Goal: Task Accomplishment & Management: Use online tool/utility

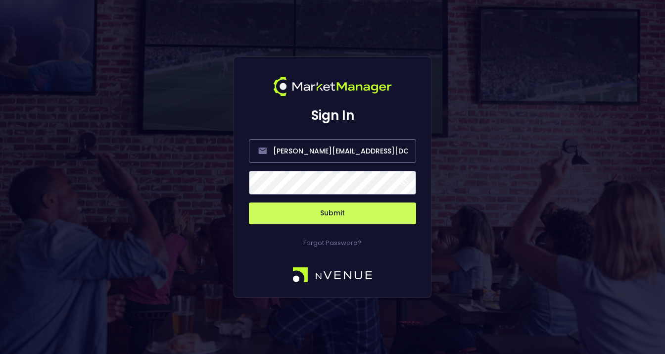
click at [405, 184] on span at bounding box center [403, 182] width 9 height 9
click at [339, 214] on button "Submit" at bounding box center [332, 213] width 167 height 22
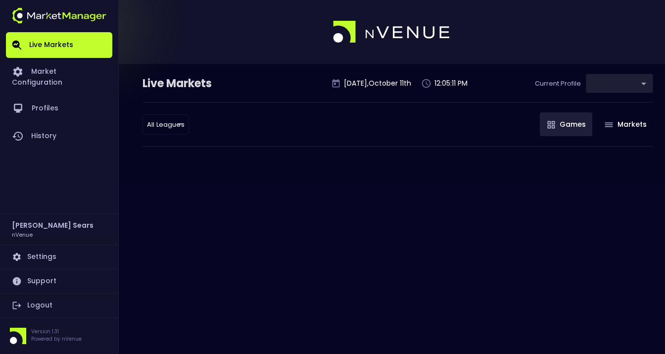
type input "d66ee90f-df8e-430e-a05c-aaf70ad95ad9"
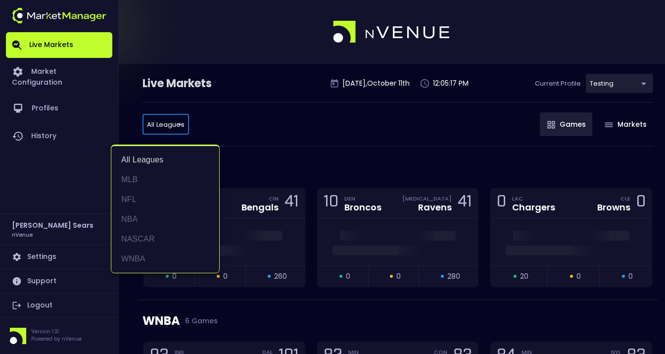
click at [280, 159] on div at bounding box center [332, 177] width 665 height 354
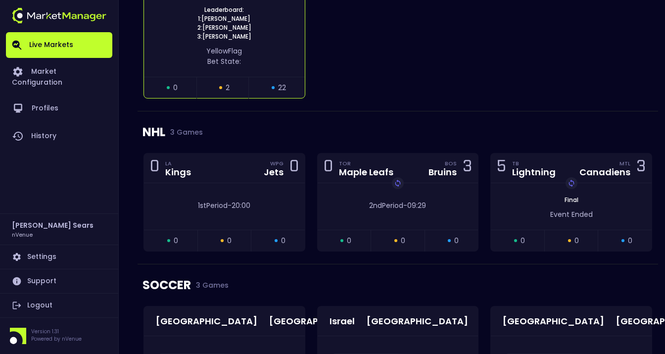
scroll to position [781, 0]
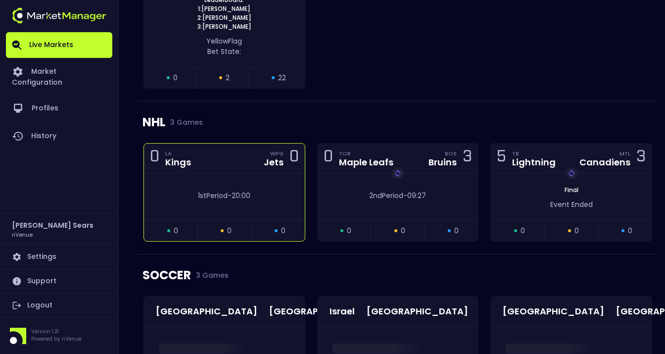
click at [256, 195] on div "1st Period - 20:00" at bounding box center [224, 195] width 131 height 10
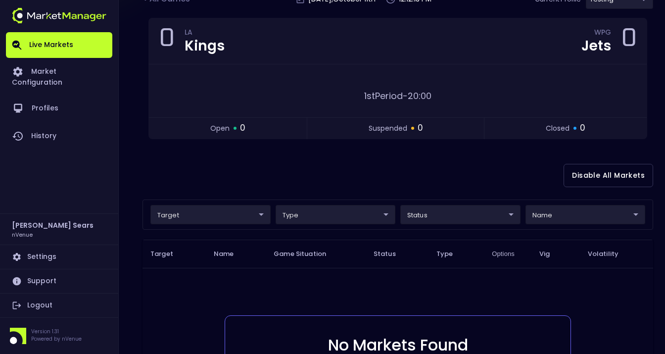
scroll to position [72, 0]
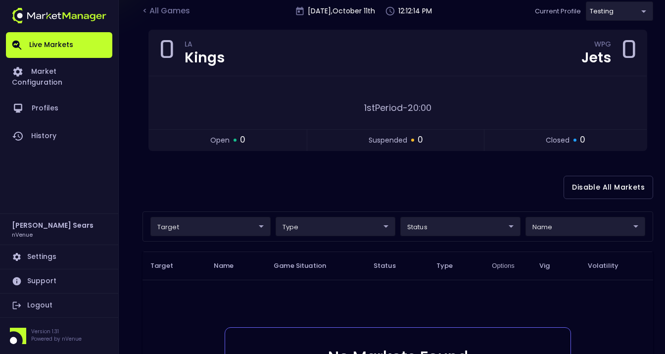
click at [253, 227] on body "Live Markets Market Configuration Profiles History Bruce Sears nVenue Settings …" at bounding box center [332, 226] width 665 height 596
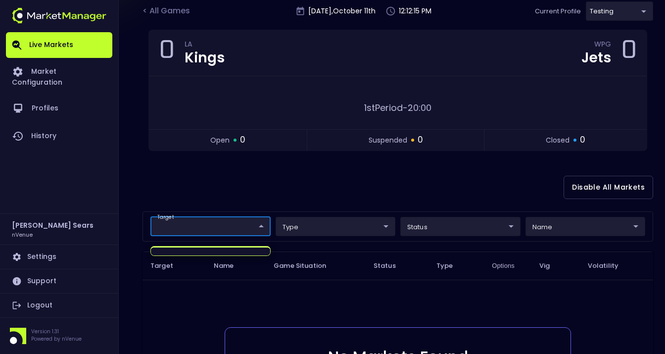
click at [265, 200] on div at bounding box center [332, 177] width 665 height 354
click at [180, 14] on div "< All Games" at bounding box center [166, 11] width 49 height 13
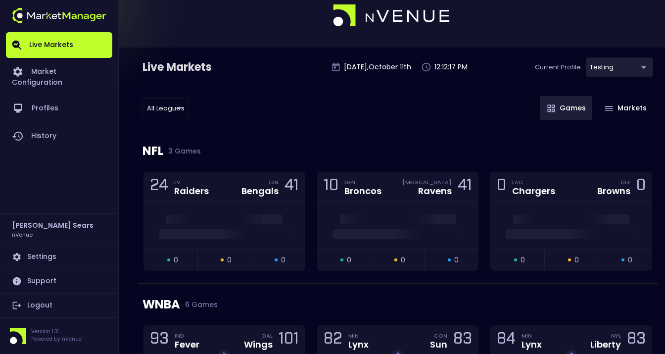
scroll to position [0, 0]
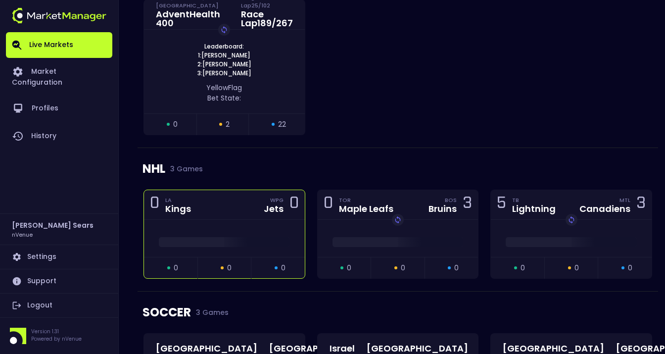
scroll to position [760, 0]
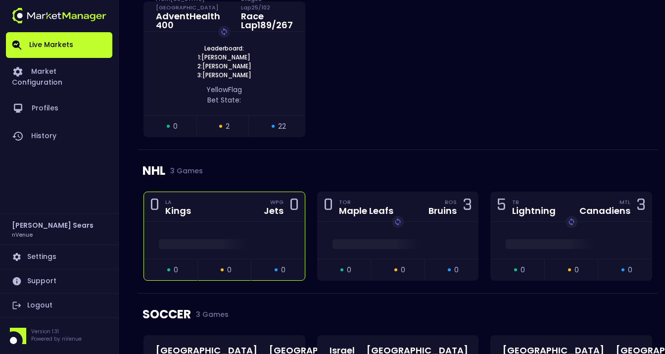
click at [260, 219] on div "0 LA Kings WPG Jets 0" at bounding box center [224, 207] width 161 height 30
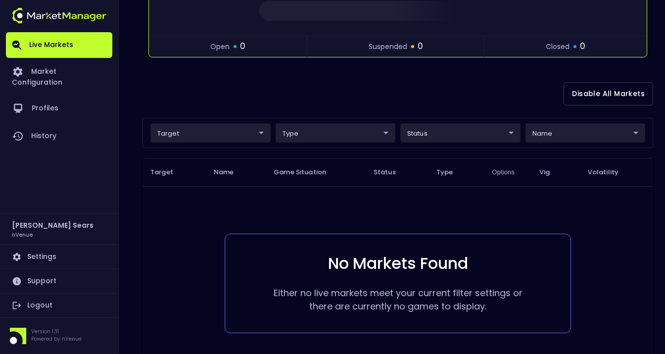
scroll to position [174, 0]
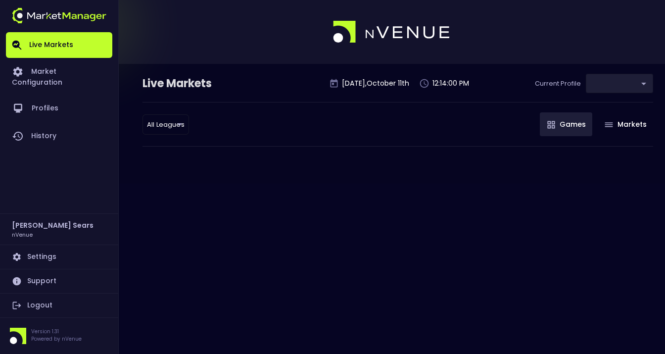
type input "d66ee90f-df8e-430e-a05c-aaf70ad95ad9"
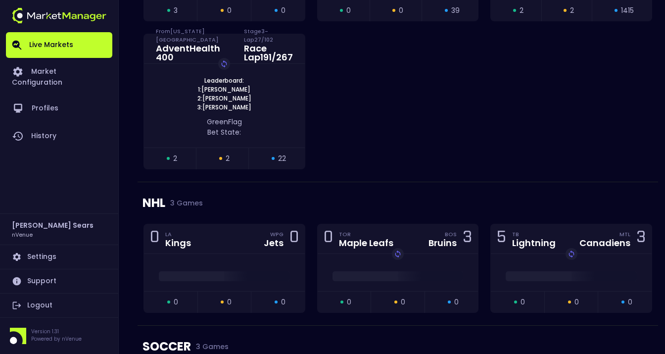
scroll to position [737, 0]
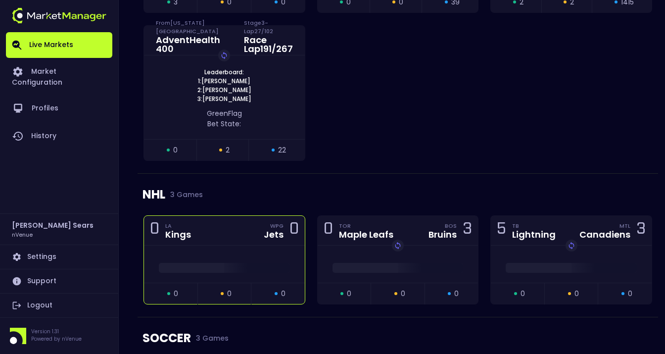
click at [268, 230] on div "Jets" at bounding box center [274, 234] width 20 height 9
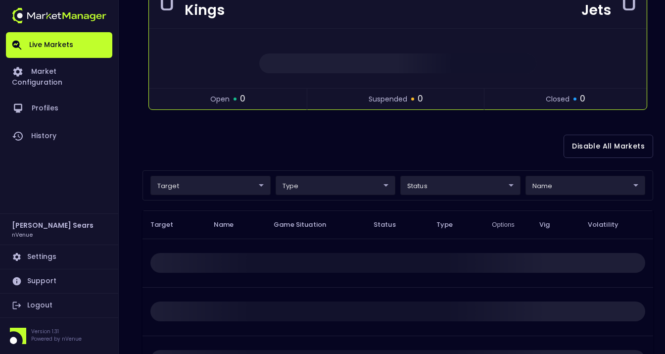
scroll to position [121, 0]
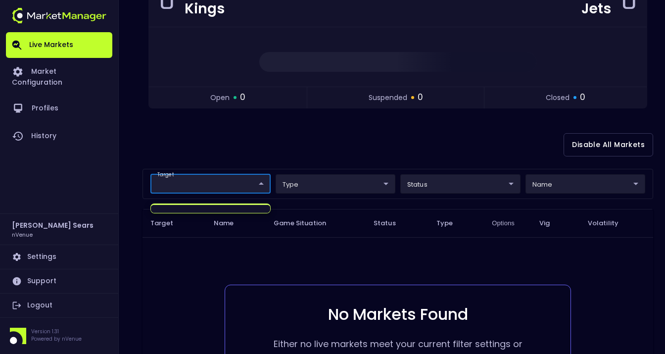
click at [253, 186] on body "Live Markets Market Configuration Profiles History [PERSON_NAME] nVenue Setting…" at bounding box center [332, 180] width 665 height 602
click at [255, 143] on div at bounding box center [332, 177] width 665 height 354
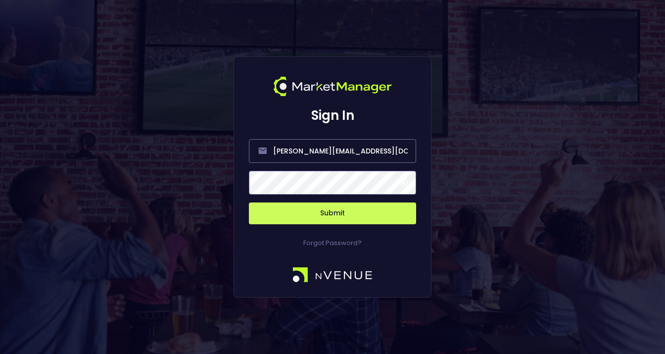
click at [402, 183] on span at bounding box center [403, 182] width 9 height 9
click at [344, 219] on button "Submit" at bounding box center [332, 213] width 167 height 22
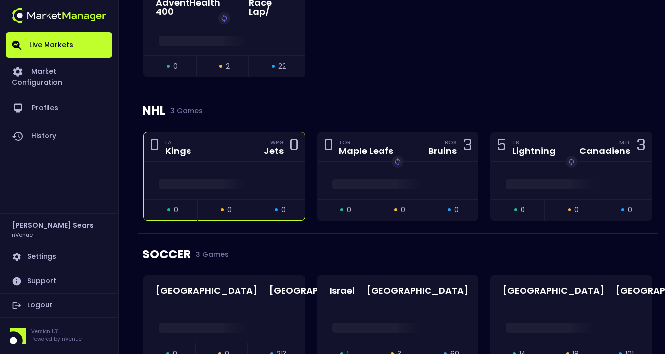
click at [240, 191] on div at bounding box center [224, 180] width 161 height 37
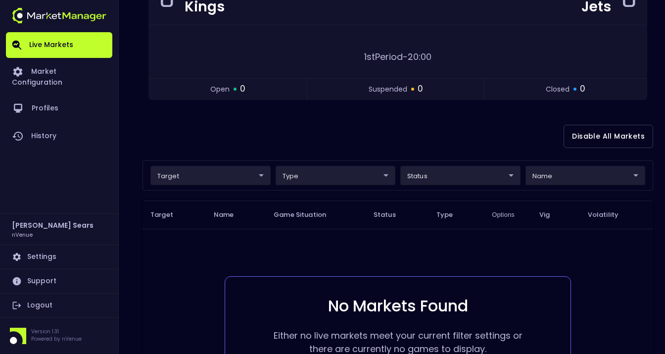
scroll to position [123, 0]
click at [247, 173] on body "Live Markets Market Configuration Profiles History Bruce Sears nVenue Settings …" at bounding box center [332, 175] width 665 height 596
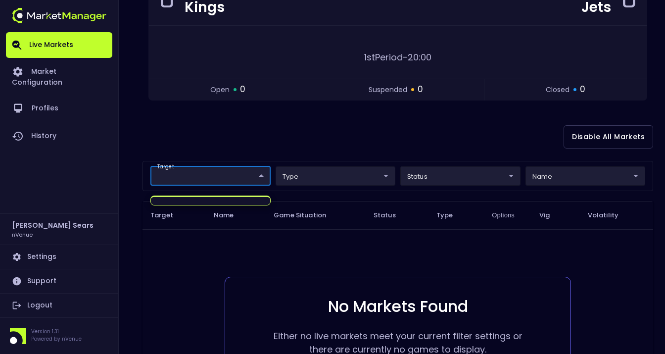
click at [252, 143] on div at bounding box center [332, 177] width 665 height 354
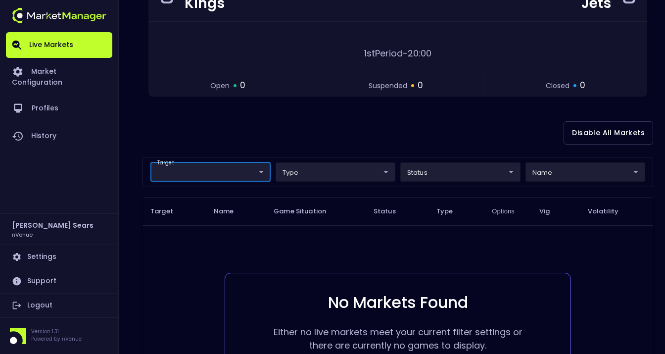
scroll to position [0, 0]
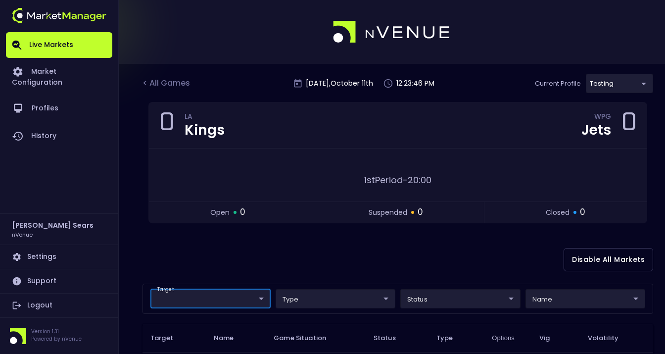
click at [259, 297] on body "Live Markets Market Configuration Profiles History Bruce Sears nVenue Settings …" at bounding box center [332, 298] width 665 height 596
click at [269, 265] on div at bounding box center [332, 177] width 665 height 354
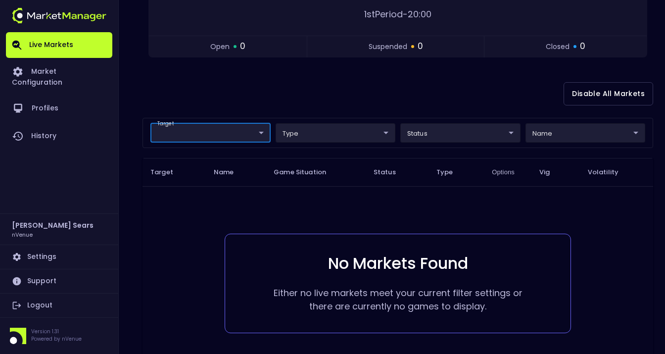
scroll to position [168, 0]
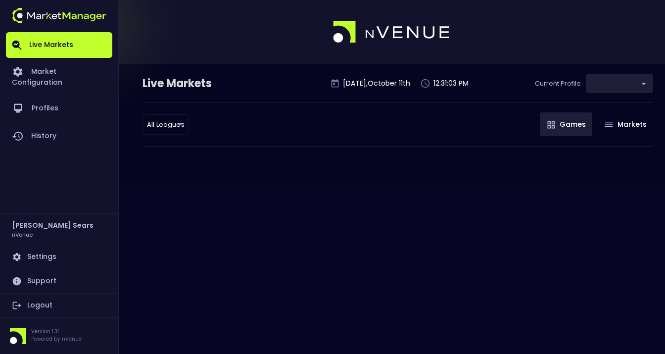
type input "d66ee90f-df8e-430e-a05c-aaf70ad95ad9"
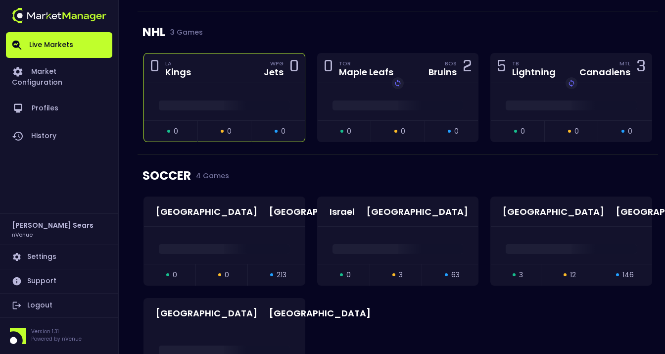
scroll to position [1037, 0]
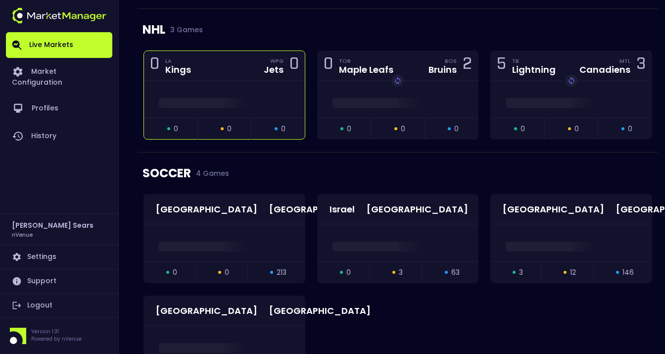
click at [287, 89] on div at bounding box center [224, 99] width 161 height 37
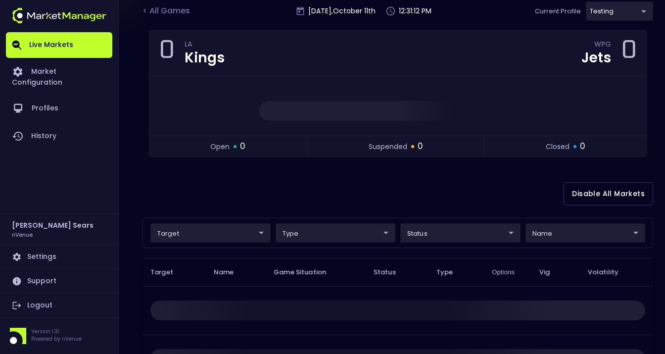
scroll to position [74, 0]
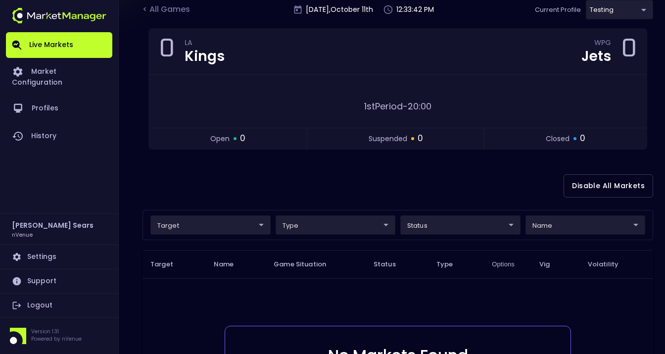
click at [214, 182] on div "Disable All Markets" at bounding box center [397, 186] width 511 height 48
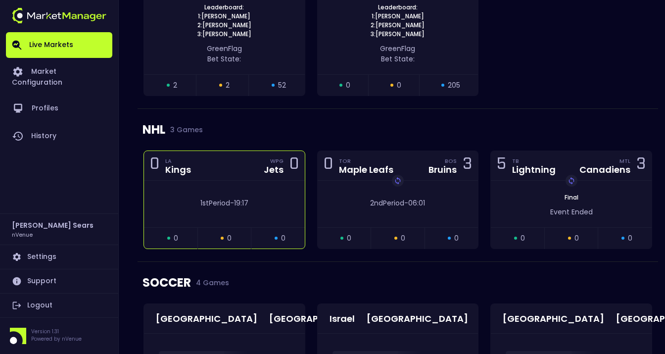
click at [266, 194] on div "1st Period - 19:17" at bounding box center [224, 200] width 161 height 15
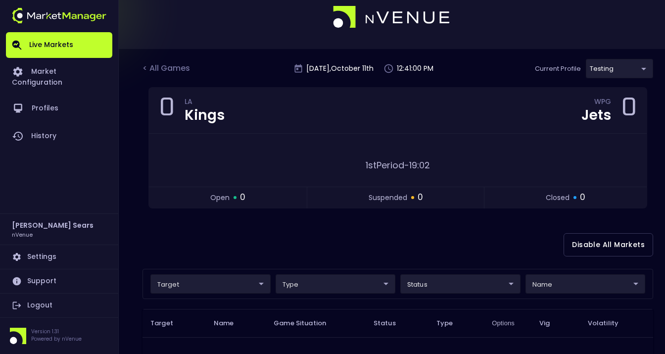
scroll to position [14, 0]
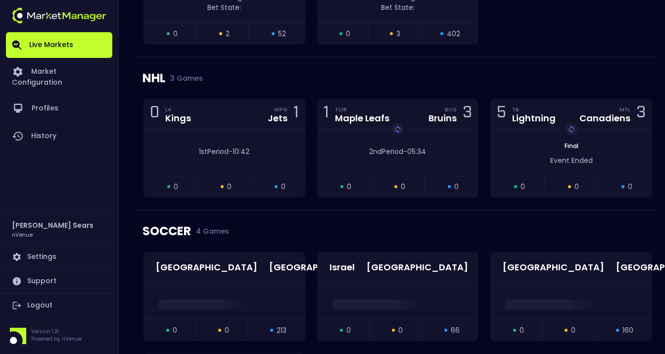
scroll to position [990, 0]
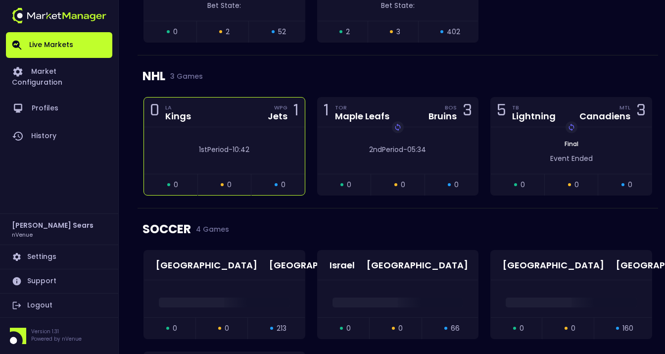
click at [261, 147] on div "1st Period - 10:42" at bounding box center [224, 149] width 131 height 10
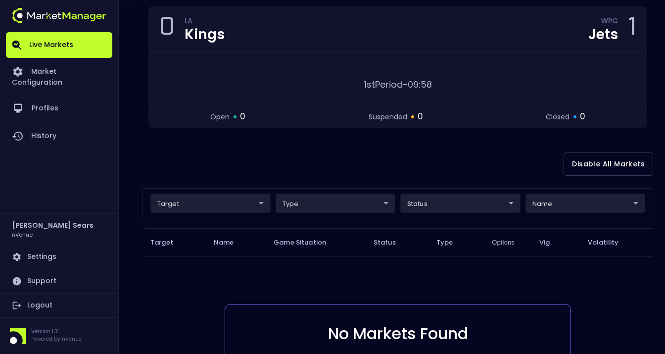
scroll to position [0, 0]
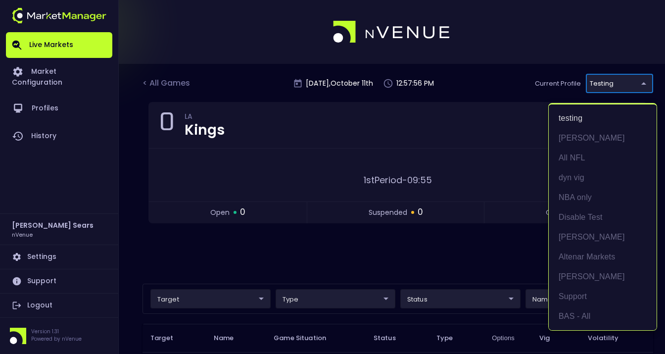
click at [617, 82] on body "Live Markets Market Configuration Profiles History Bruce Sears nVenue Settings …" at bounding box center [332, 298] width 665 height 596
click at [590, 319] on li "BAS - All" at bounding box center [603, 316] width 108 height 20
type input "0d810fa5-e353-4d9c-b11d-31f095cae871"
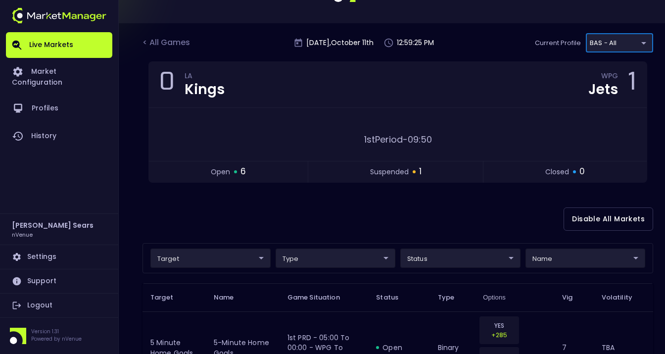
scroll to position [87, 0]
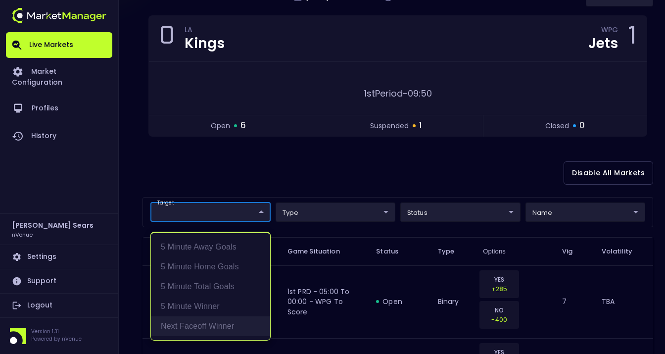
click at [234, 328] on li "Next Faceoff Winner" at bounding box center [210, 326] width 119 height 20
type input "Next Faceoff Winner"
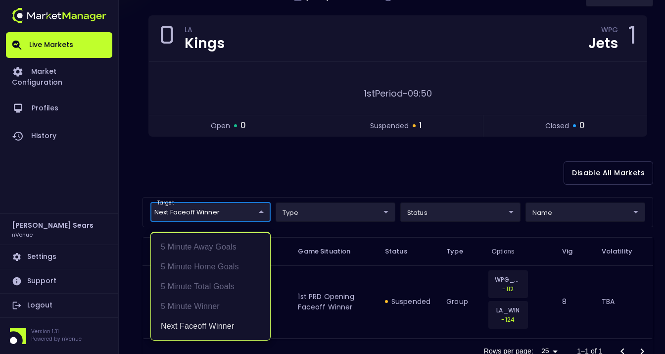
click at [347, 175] on div at bounding box center [332, 177] width 665 height 354
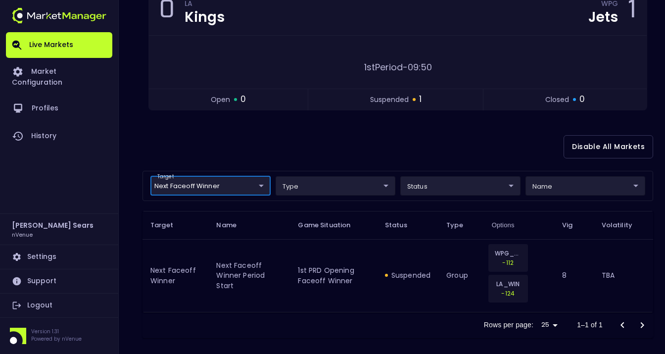
scroll to position [114, 0]
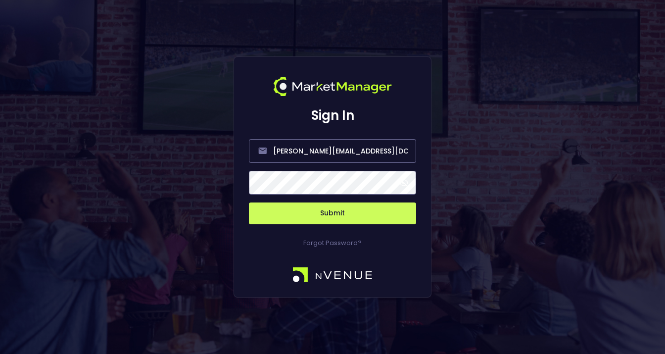
click at [402, 186] on span at bounding box center [403, 182] width 9 height 9
click at [325, 213] on button "Submit" at bounding box center [332, 213] width 167 height 22
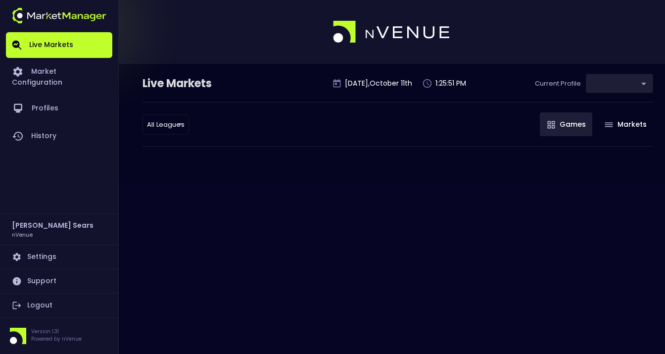
type input "0d810fa5-e353-4d9c-b11d-31f095cae871"
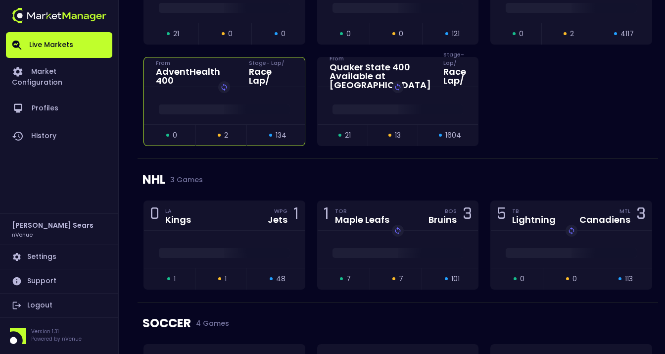
scroll to position [858, 0]
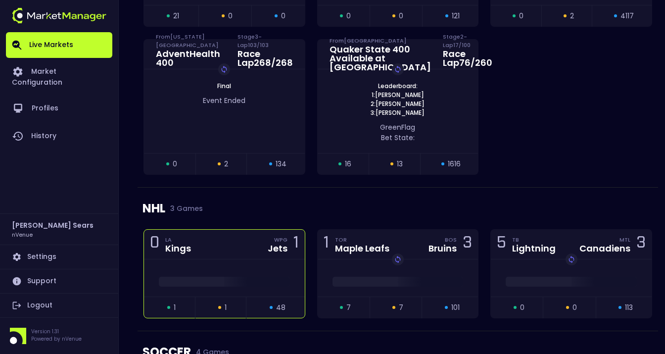
click at [282, 246] on div "Jets" at bounding box center [278, 248] width 20 height 9
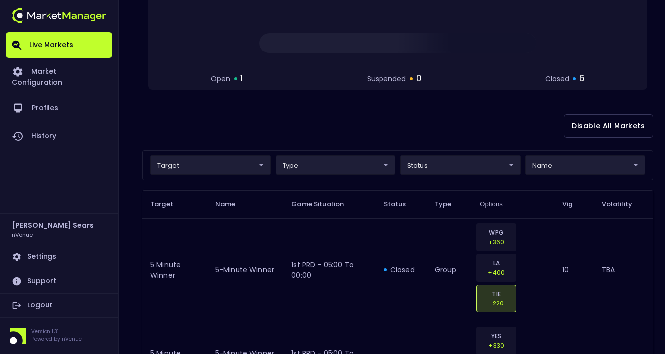
scroll to position [140, 0]
click at [264, 165] on body "Live Markets Market Configuration Profiles History Bruce Sears nVenue Settings …" at bounding box center [332, 334] width 665 height 948
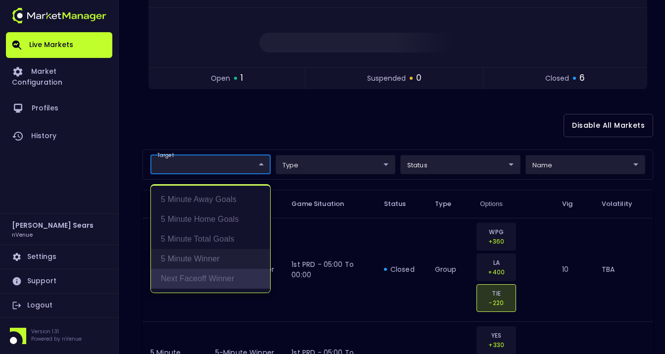
click at [198, 278] on li "Next Faceoff Winner" at bounding box center [210, 279] width 119 height 20
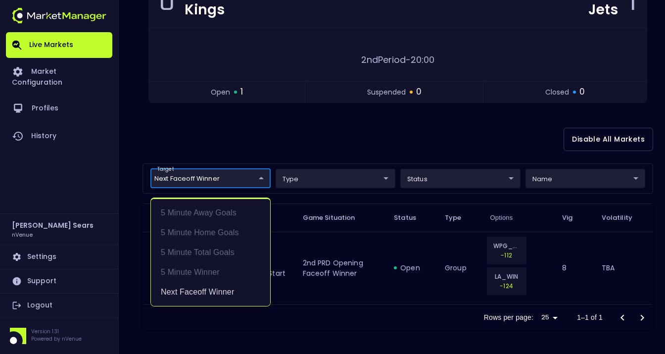
click at [295, 136] on div at bounding box center [332, 177] width 665 height 354
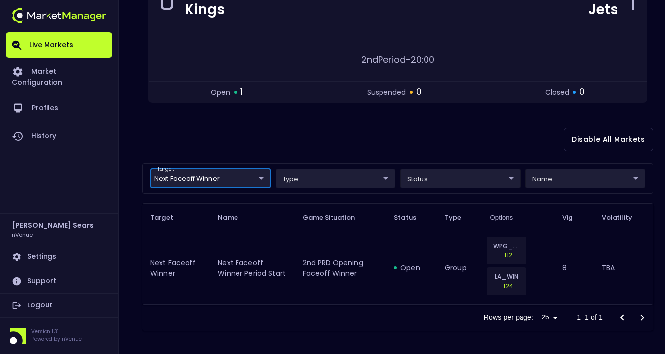
click at [263, 177] on body "Live Markets Market Configuration Profiles History Bruce Sears nVenue Settings …" at bounding box center [332, 117] width 665 height 474
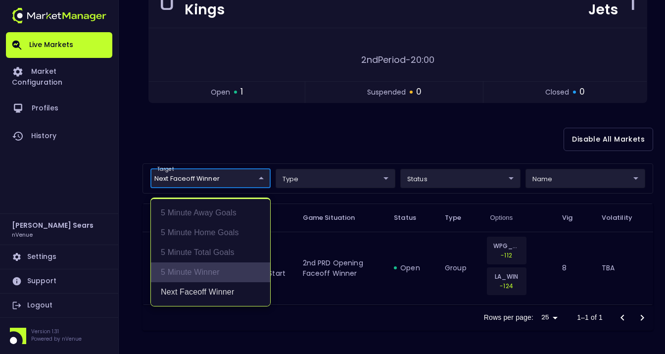
click at [205, 273] on li "5 Minute Winner" at bounding box center [210, 272] width 119 height 20
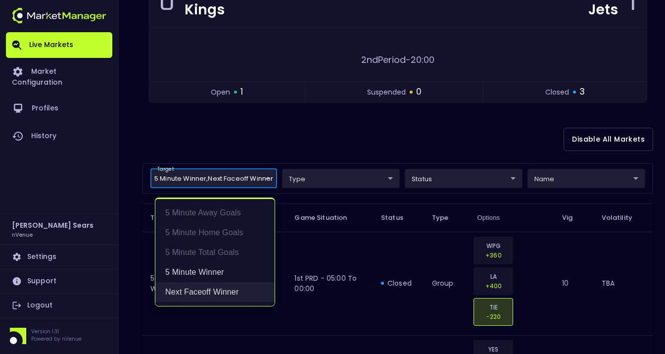
click at [221, 289] on li "Next Faceoff Winner" at bounding box center [214, 292] width 119 height 20
type input "5 Minute Winner"
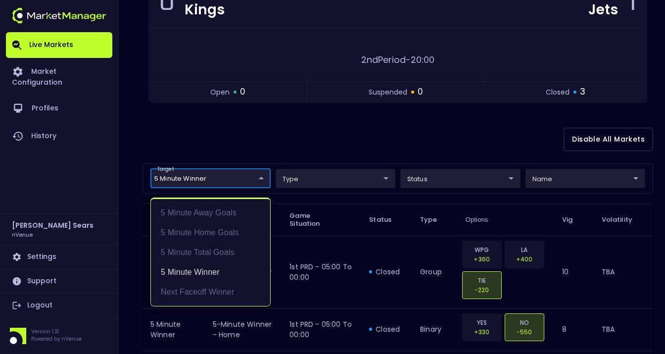
click at [244, 136] on div at bounding box center [332, 177] width 665 height 354
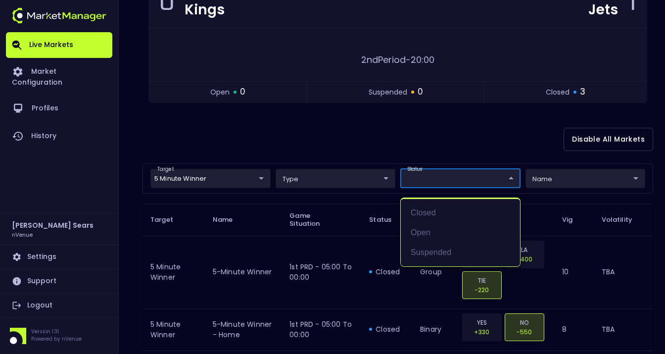
click at [448, 178] on body "Live Markets Market Configuration Profiles History Bruce Sears nVenue Settings …" at bounding box center [332, 161] width 665 height 562
click at [430, 232] on li "open" at bounding box center [460, 233] width 119 height 20
type input "open"
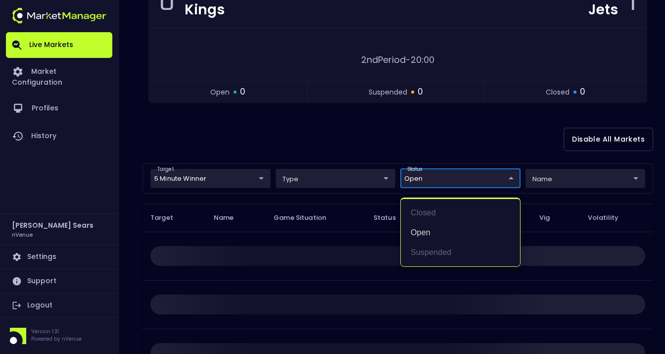
click at [396, 146] on div at bounding box center [332, 177] width 665 height 354
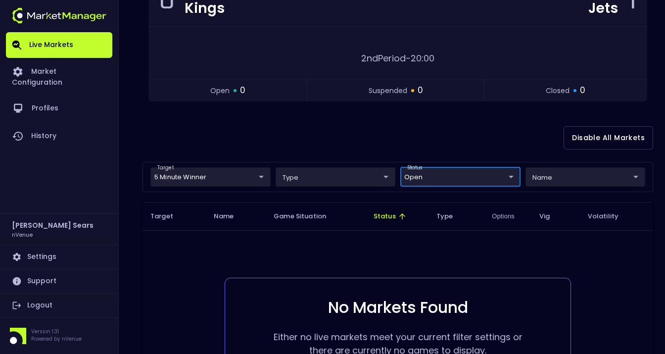
scroll to position [113, 0]
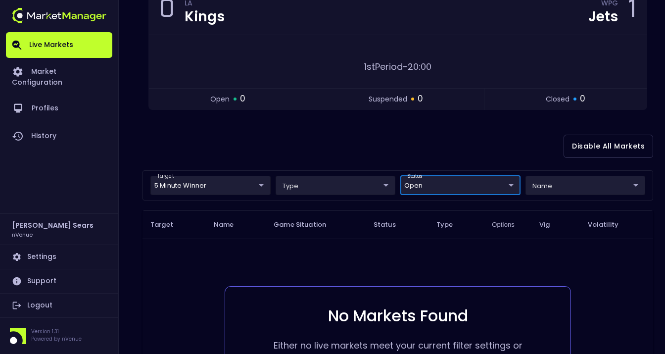
click at [262, 183] on body "Live Markets Market Configuration Profiles History Bruce Sears nVenue Settings …" at bounding box center [332, 185] width 665 height 596
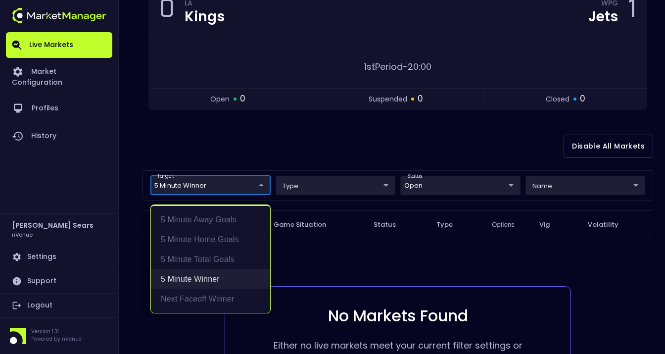
drag, startPoint x: 200, startPoint y: 278, endPoint x: 210, endPoint y: 273, distance: 11.3
click at [200, 278] on li "5 Minute Winner" at bounding box center [210, 279] width 119 height 20
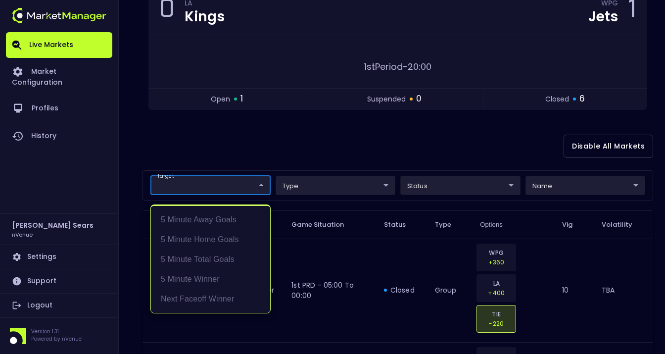
click at [288, 152] on div at bounding box center [332, 177] width 665 height 354
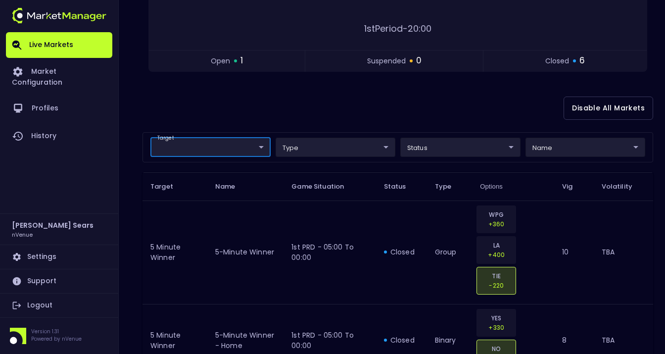
scroll to position [152, 0]
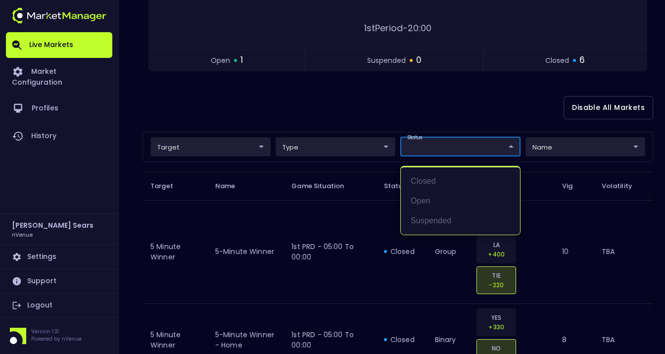
click at [490, 149] on body "Live Markets Market Configuration Profiles History Bruce Sears nVenue Settings …" at bounding box center [332, 318] width 665 height 941
click at [433, 199] on li "open" at bounding box center [460, 201] width 119 height 20
type input "open"
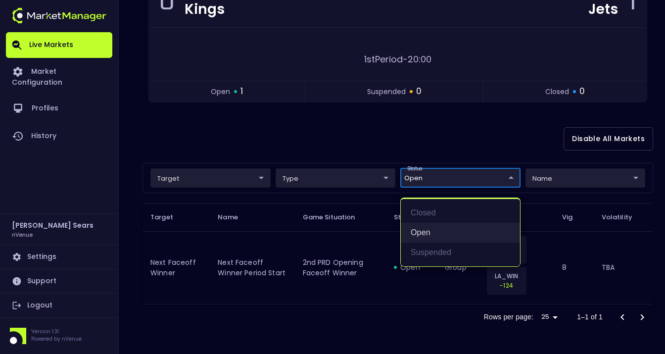
scroll to position [120, 0]
click at [358, 136] on div at bounding box center [332, 177] width 665 height 354
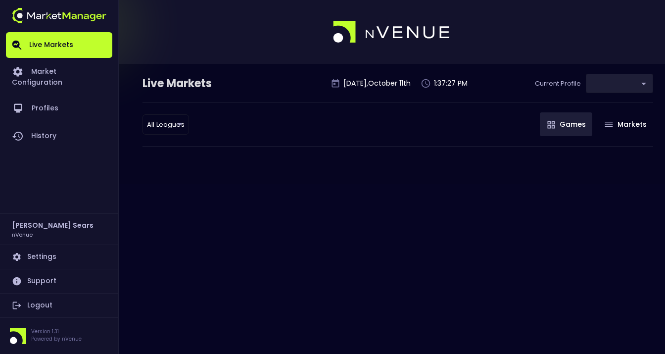
type input "0d810fa5-e353-4d9c-b11d-31f095cae871"
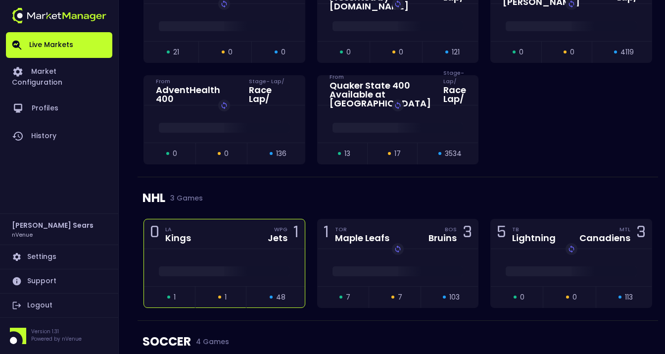
click at [215, 244] on div "0 LA Kings WPG Jets 1" at bounding box center [224, 234] width 161 height 30
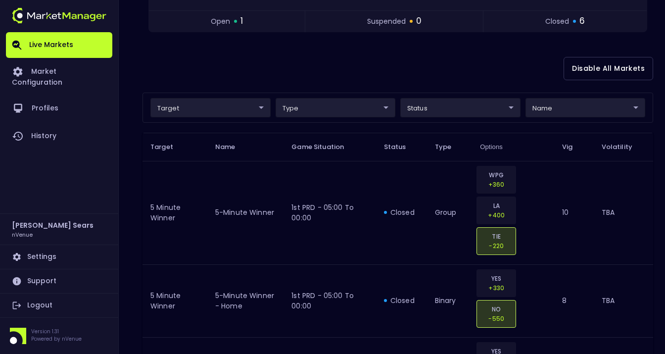
scroll to position [199, 0]
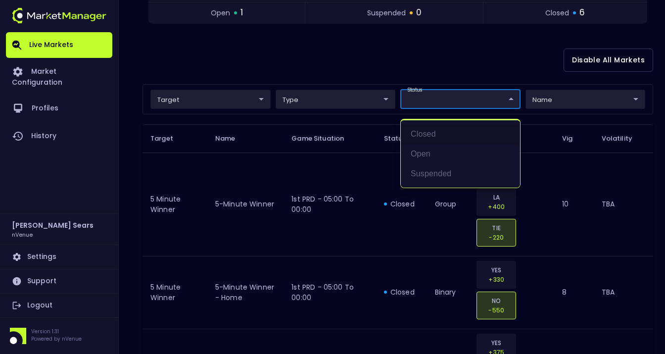
click at [453, 101] on body "Live Markets Market Configuration Profiles History [PERSON_NAME] nVenue Setting…" at bounding box center [332, 271] width 665 height 941
click at [426, 153] on li "open" at bounding box center [460, 154] width 119 height 20
type input "open"
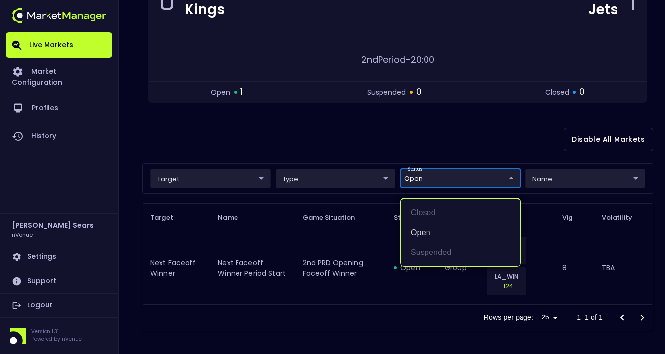
click at [136, 155] on div at bounding box center [332, 177] width 665 height 354
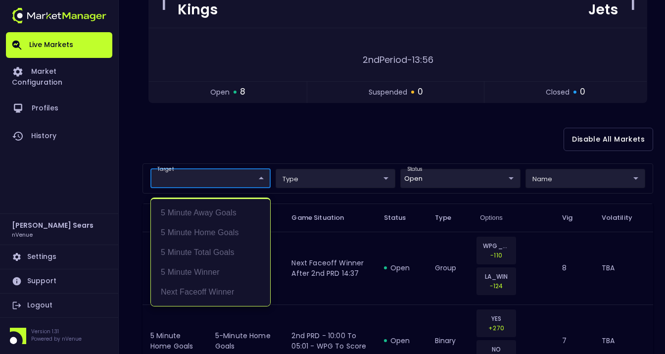
click at [230, 144] on div at bounding box center [332, 177] width 665 height 354
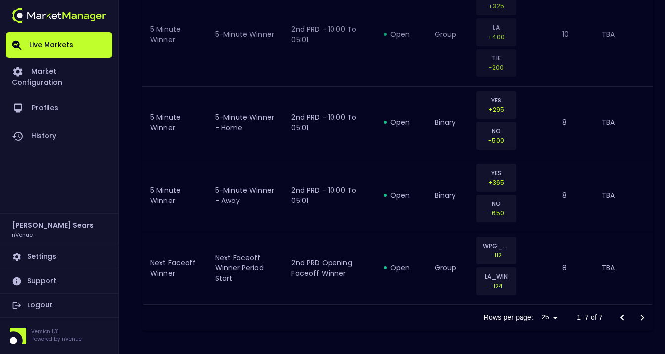
scroll to position [0, 0]
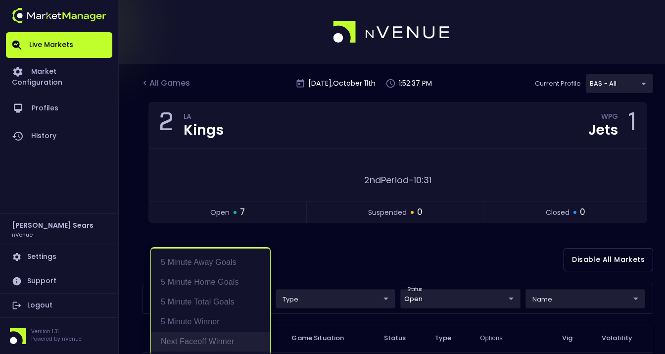
click at [213, 341] on li "Next Faceoff Winner" at bounding box center [210, 341] width 119 height 20
type input "Next Faceoff Winner"
click at [328, 246] on div at bounding box center [332, 177] width 665 height 354
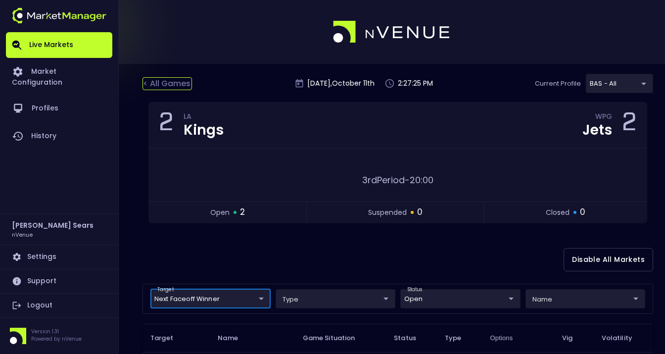
click at [173, 81] on div "< All Games" at bounding box center [166, 83] width 49 height 13
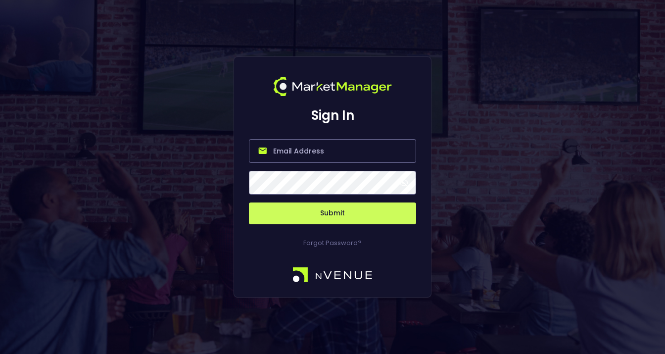
type input "[PERSON_NAME][EMAIL_ADDRESS][DOMAIN_NAME]"
click at [403, 181] on span at bounding box center [403, 182] width 9 height 9
click at [348, 211] on button "Submit" at bounding box center [332, 213] width 167 height 22
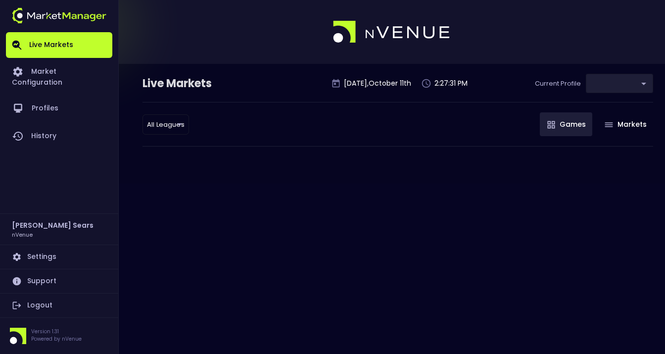
type input "0d810fa5-e353-4d9c-b11d-31f095cae871"
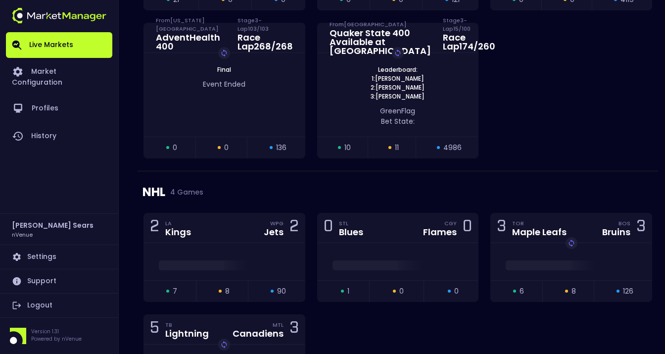
scroll to position [976, 0]
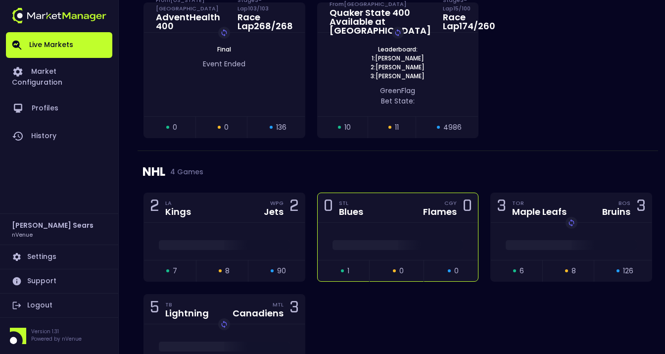
click at [386, 229] on div at bounding box center [398, 241] width 161 height 37
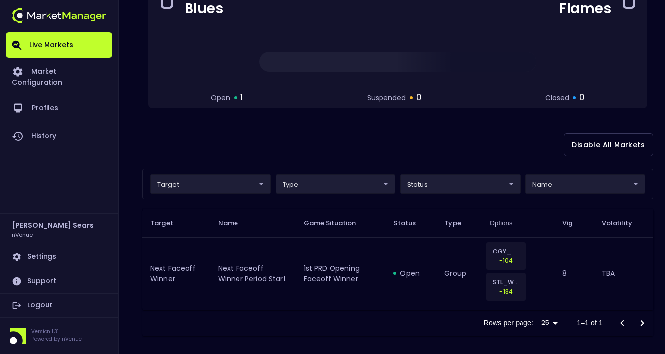
scroll to position [127, 0]
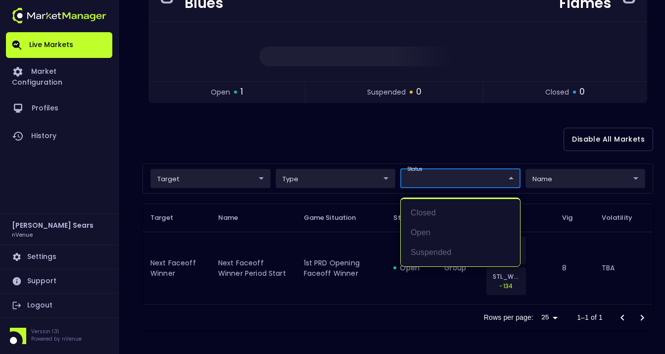
click at [486, 180] on body "Live Markets Market Configuration Profiles History [PERSON_NAME] nVenue Setting…" at bounding box center [332, 113] width 665 height 481
click at [425, 233] on li "open" at bounding box center [460, 233] width 119 height 20
type input "open"
click at [349, 141] on div at bounding box center [332, 177] width 665 height 354
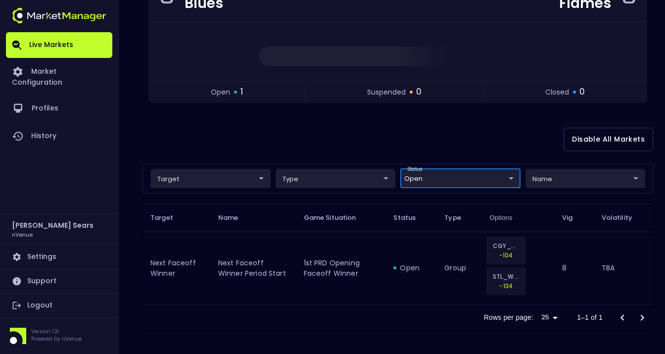
scroll to position [0, 0]
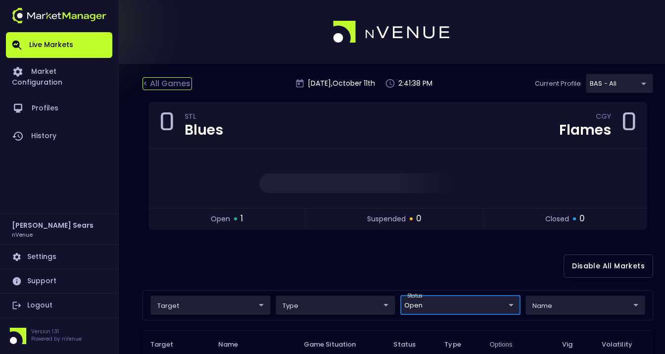
click at [165, 85] on div "< All Games" at bounding box center [166, 83] width 49 height 13
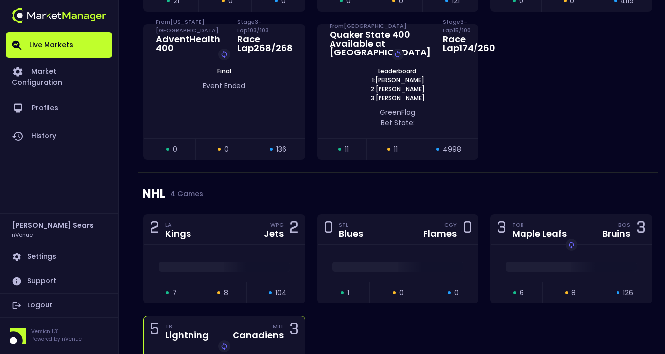
scroll to position [1056, 0]
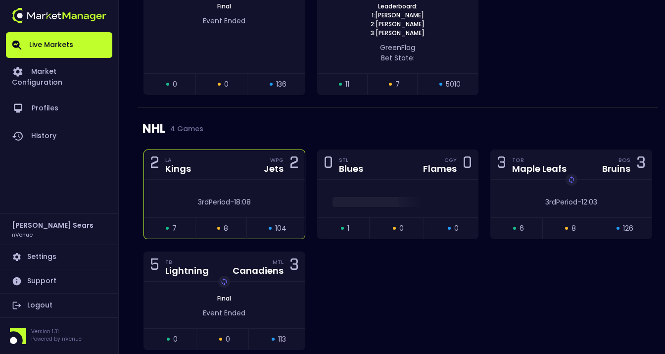
click at [287, 186] on div "3rd Period - 18:08" at bounding box center [224, 199] width 161 height 38
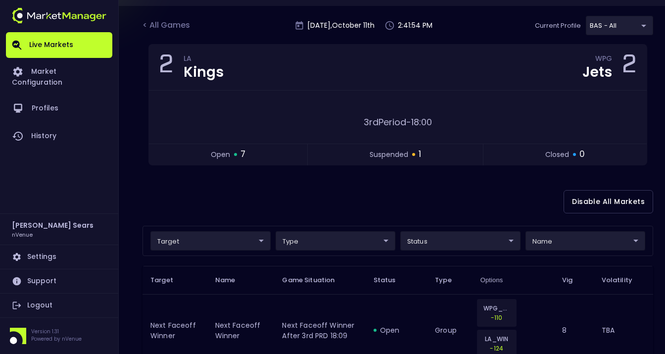
scroll to position [63, 0]
